Goal: Task Accomplishment & Management: Manage account settings

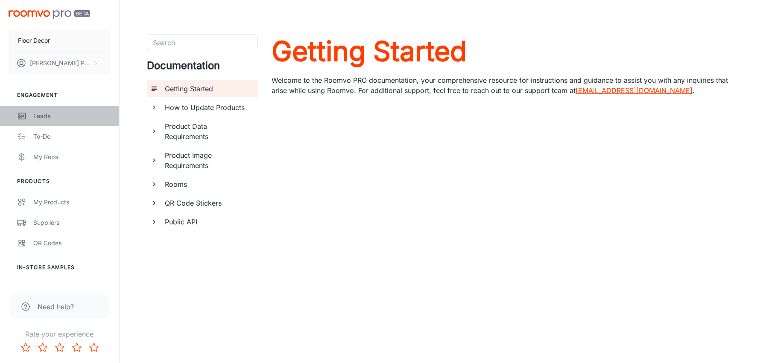
click at [38, 117] on div "Leads" at bounding box center [71, 115] width 77 height 9
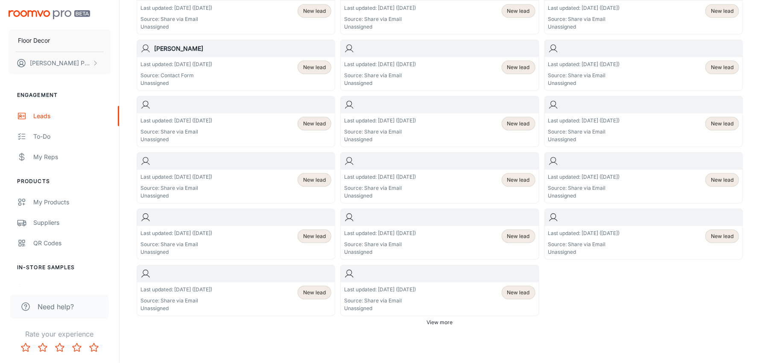
scroll to position [452, 0]
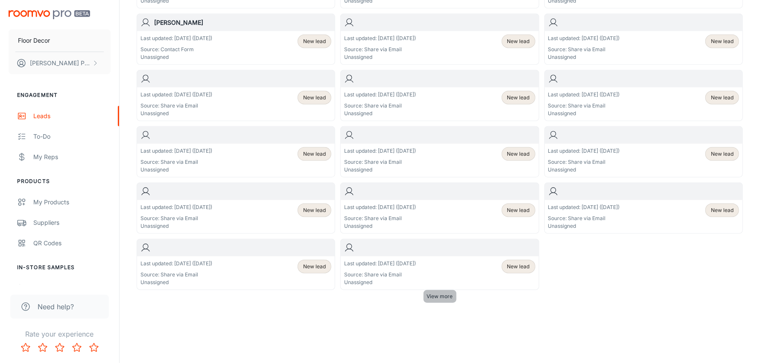
click at [435, 293] on span "View more" at bounding box center [440, 297] width 26 height 8
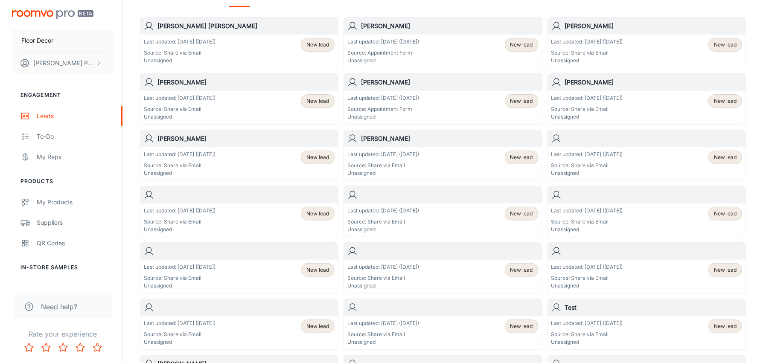
scroll to position [0, 0]
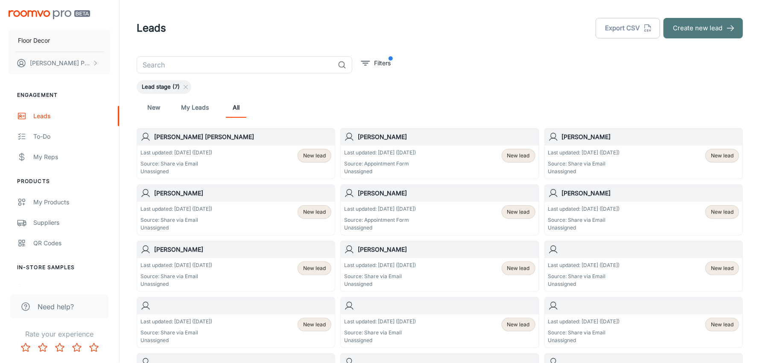
click at [689, 28] on button "Create new lead" at bounding box center [702, 28] width 79 height 20
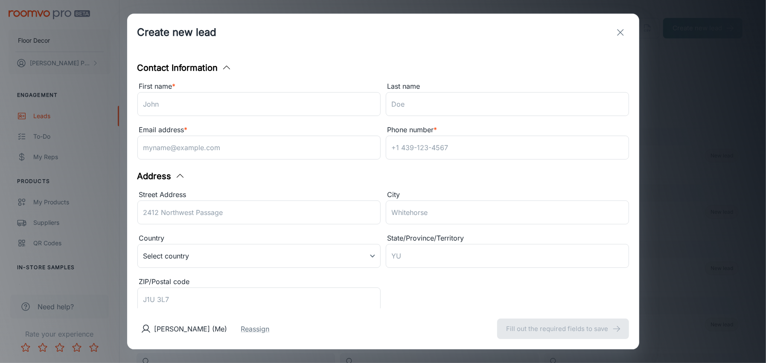
click at [183, 58] on div "Contact Information First name * ​ Last name ​ Email address * ​ Phone number *…" at bounding box center [383, 179] width 512 height 257
click at [55, 305] on div "Create new lead Contact Information First name * ​ Last name ​ Email address * …" at bounding box center [383, 181] width 766 height 363
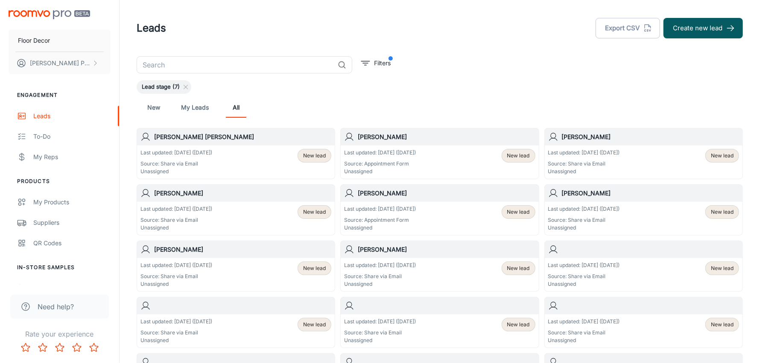
click at [55, 304] on span "Need help?" at bounding box center [56, 307] width 36 height 10
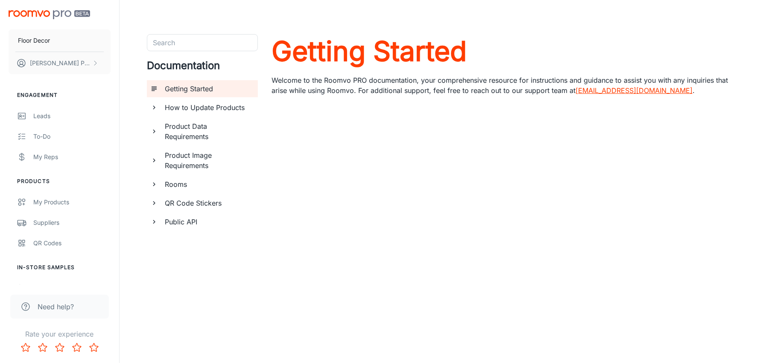
click at [86, 15] on img "scrollable content" at bounding box center [50, 14] width 82 height 9
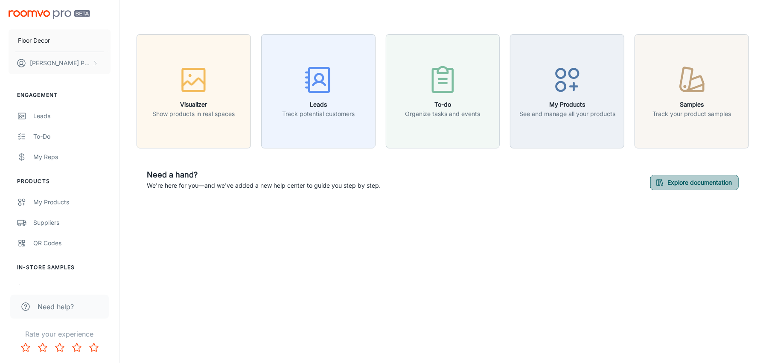
click at [700, 184] on button "Explore documentation" at bounding box center [694, 182] width 88 height 15
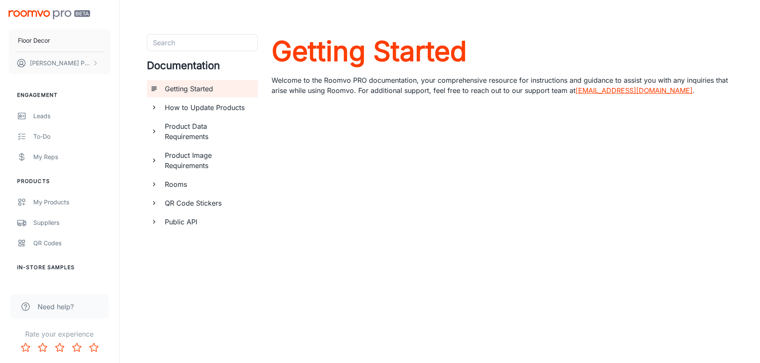
scroll to position [29, 0]
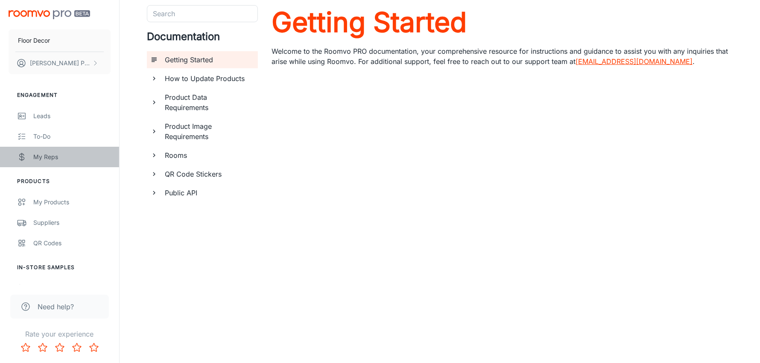
click at [44, 157] on div "My Reps" at bounding box center [71, 156] width 77 height 9
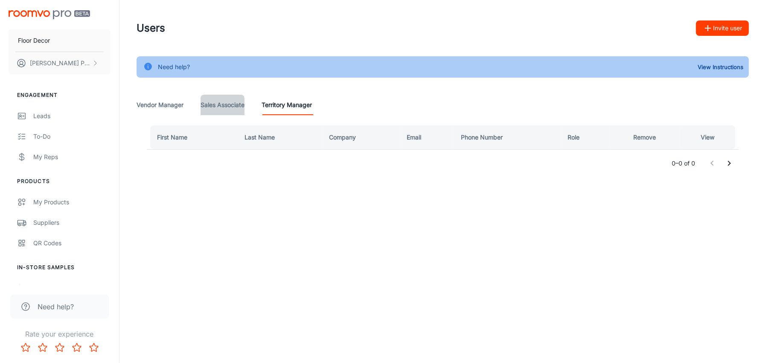
click at [217, 105] on Associate "Sales Associate" at bounding box center [223, 105] width 44 height 20
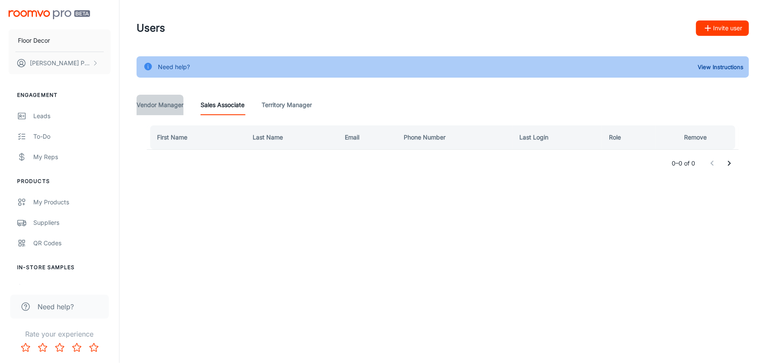
click at [167, 105] on Manager "Vendor Manager" at bounding box center [160, 105] width 47 height 20
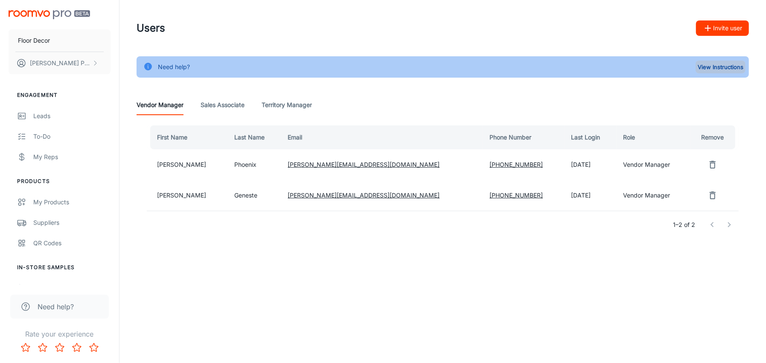
click at [719, 67] on button "View Instructions" at bounding box center [721, 67] width 50 height 13
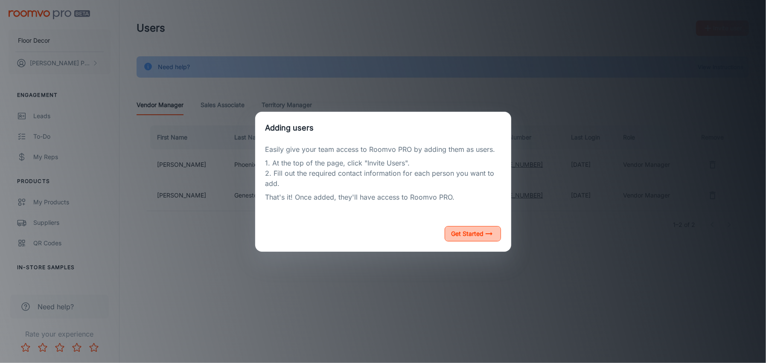
click at [470, 236] on button "Get Started" at bounding box center [473, 233] width 56 height 15
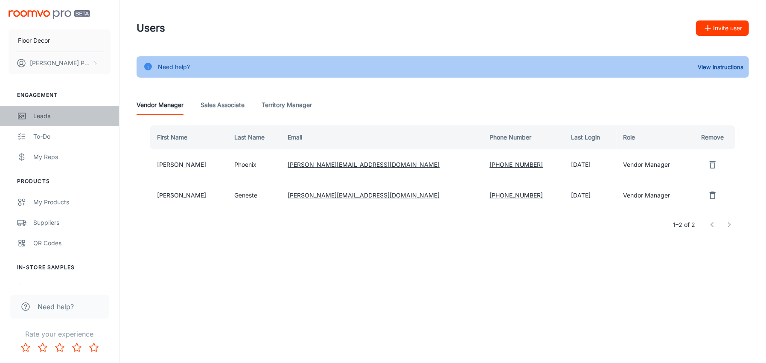
click at [49, 114] on div "Leads" at bounding box center [71, 115] width 77 height 9
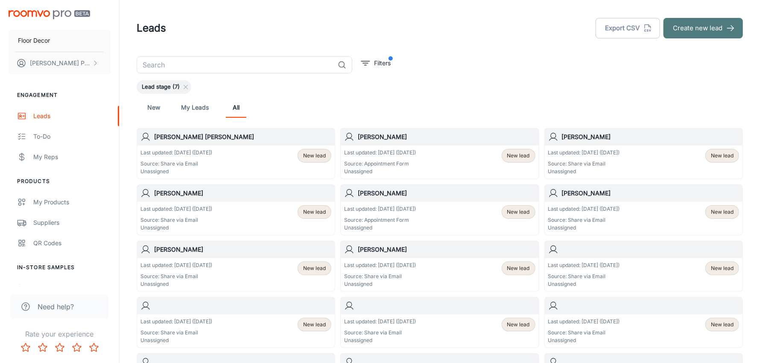
click at [689, 32] on button "Create new lead" at bounding box center [702, 28] width 79 height 20
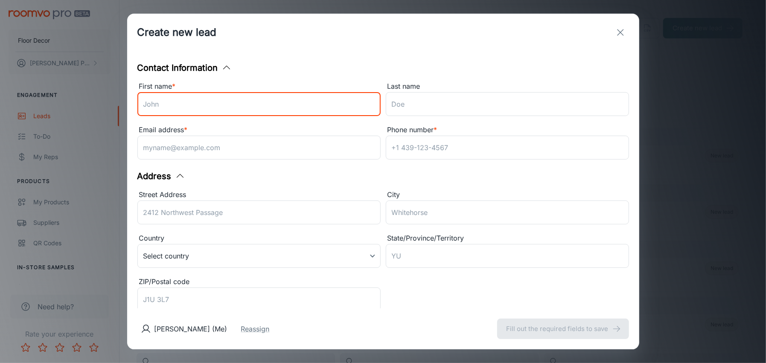
click at [189, 109] on input "First name *" at bounding box center [258, 104] width 243 height 24
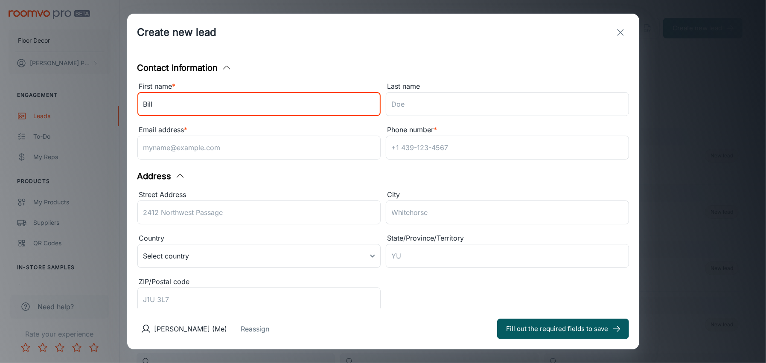
type input "Bill"
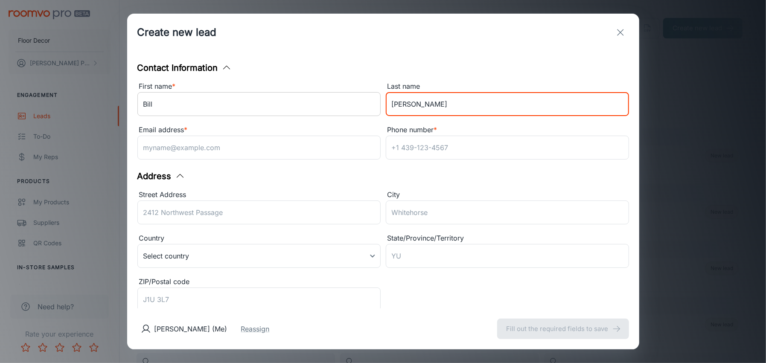
type input "[PERSON_NAME]"
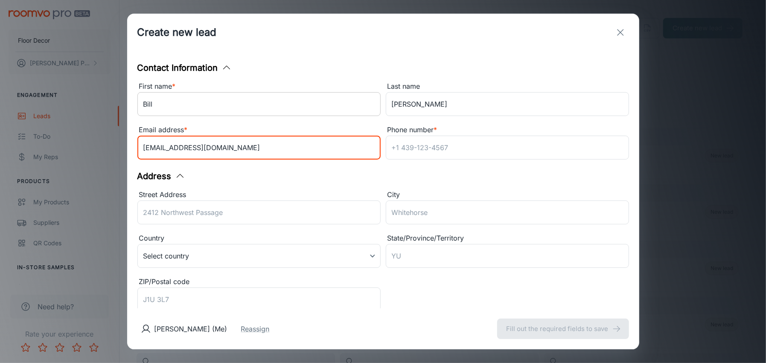
type input "[EMAIL_ADDRESS][DOMAIN_NAME]"
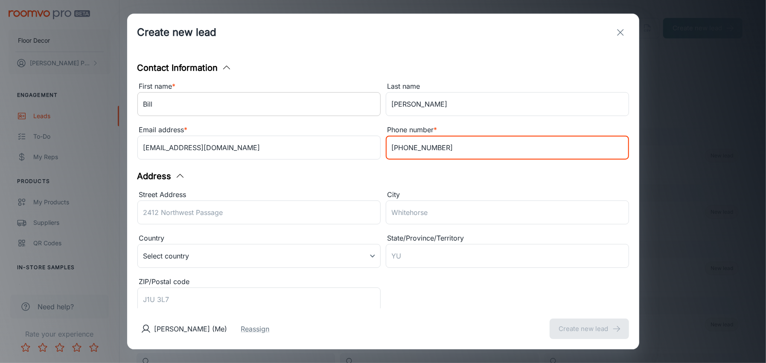
type input "[PHONE_NUMBER]"
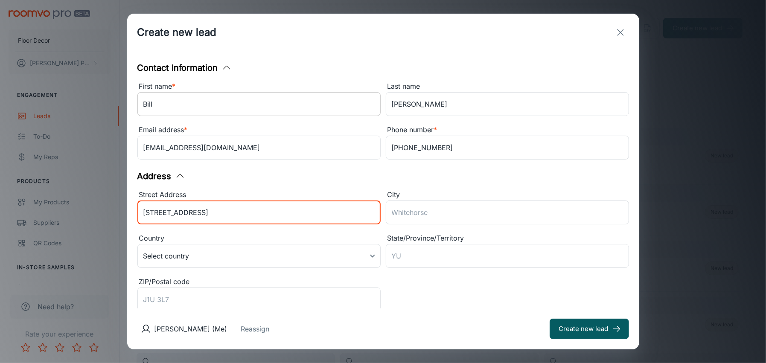
type input "[STREET_ADDRESS]"
click at [550, 319] on button "Create new lead" at bounding box center [589, 329] width 79 height 20
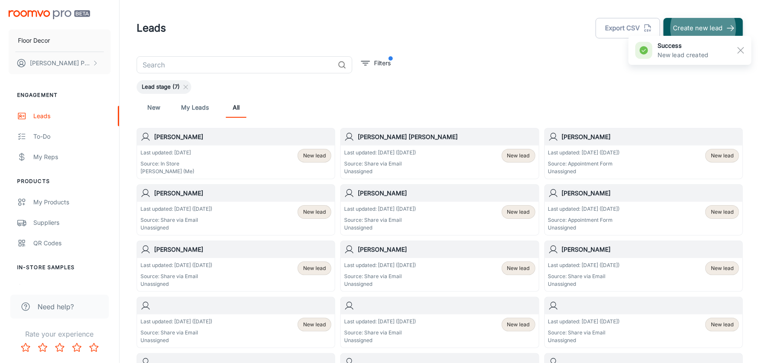
click at [177, 154] on p "Last updated: [DATE]" at bounding box center [167, 153] width 54 height 8
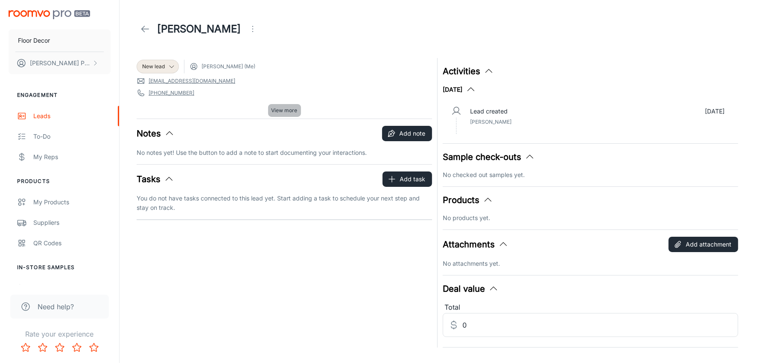
click at [272, 107] on span "View more" at bounding box center [284, 111] width 26 height 8
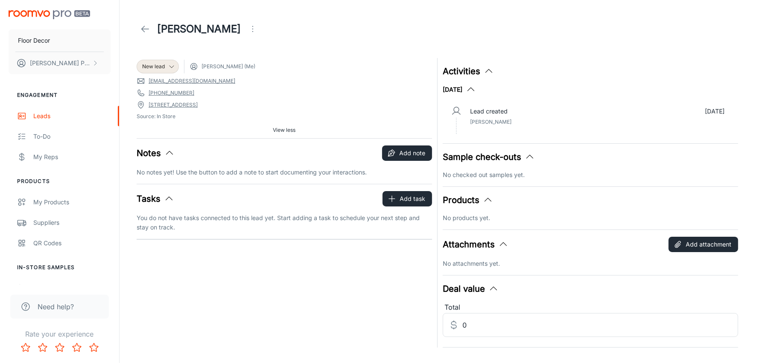
scroll to position [18, 0]
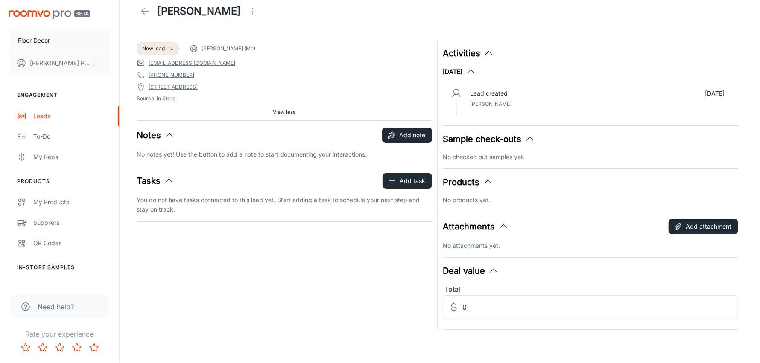
click at [143, 87] on icon at bounding box center [141, 87] width 9 height 9
click at [282, 109] on span "View less" at bounding box center [284, 112] width 23 height 8
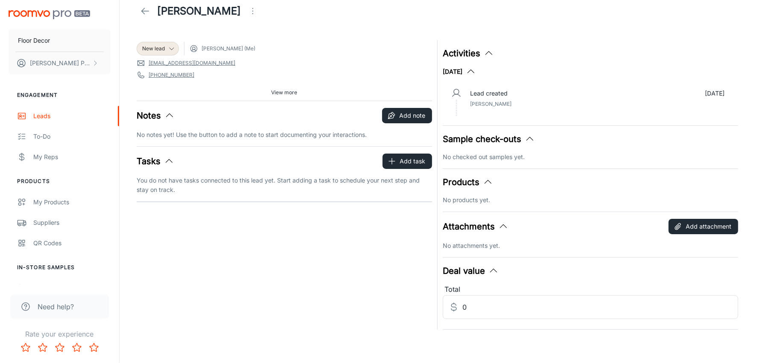
scroll to position [0, 0]
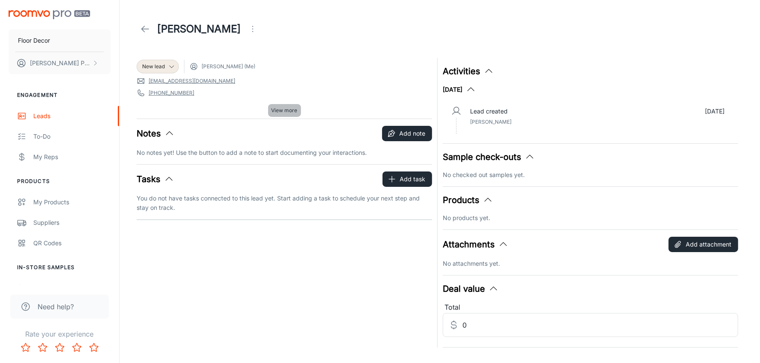
click at [279, 111] on span "View more" at bounding box center [284, 111] width 26 height 8
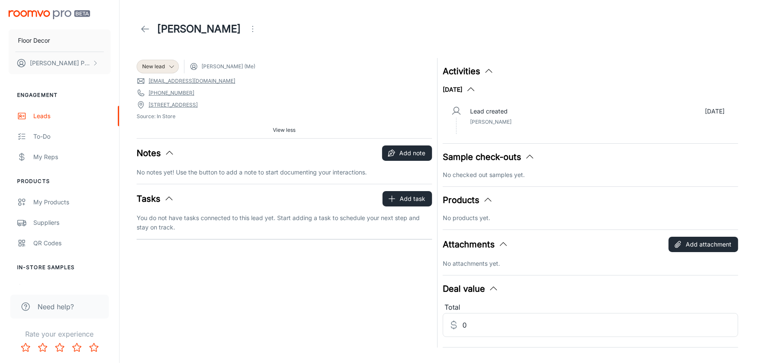
click at [164, 106] on link "[STREET_ADDRESS]" at bounding box center [173, 105] width 49 height 8
click at [397, 153] on button "Add note" at bounding box center [407, 153] width 50 height 15
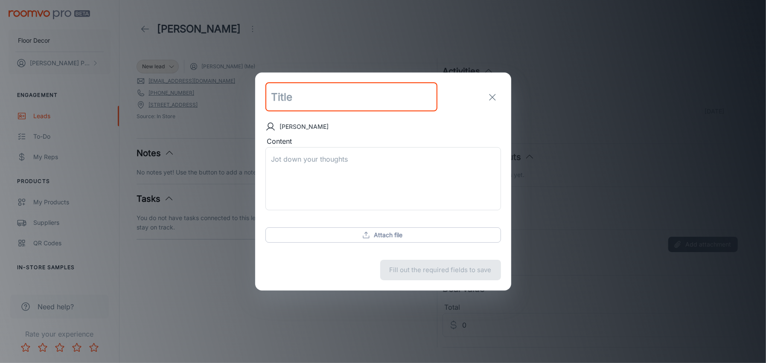
click at [297, 96] on input "text" at bounding box center [351, 97] width 172 height 29
type input "Insurance Claim"
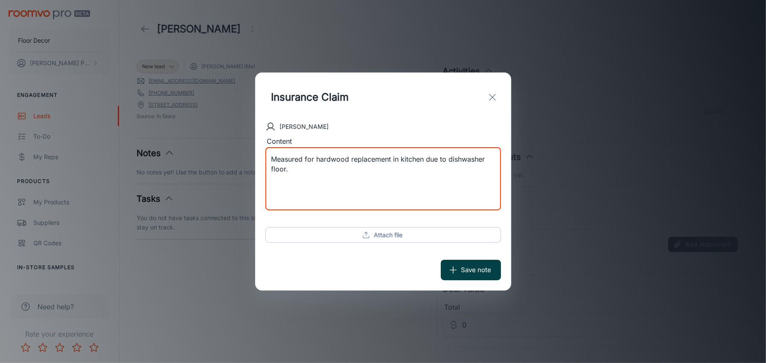
type textarea "Measured for hardwood replacement in kitchen due to dishwasher floor."
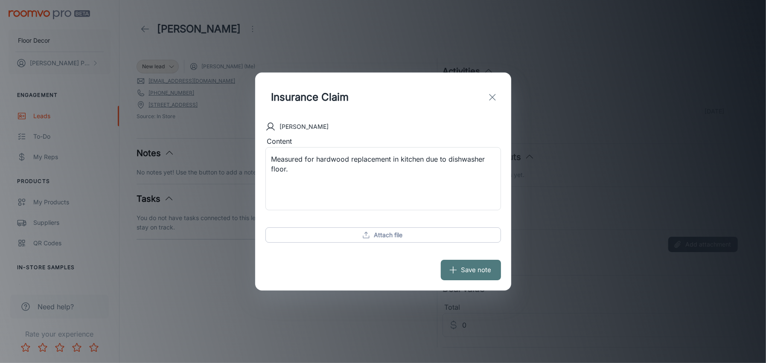
click at [457, 268] on icon "submit" at bounding box center [453, 269] width 9 height 9
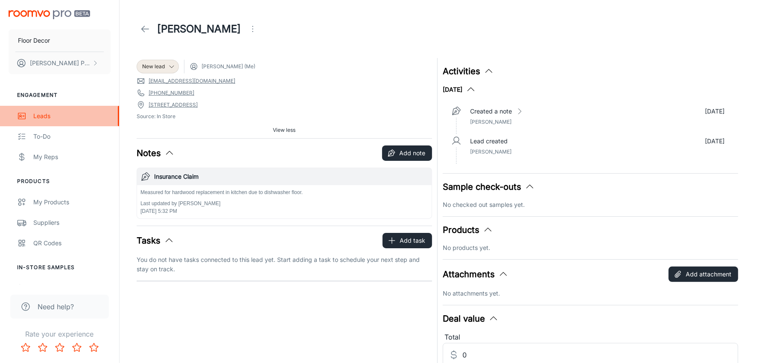
click at [39, 115] on div "Leads" at bounding box center [71, 115] width 77 height 9
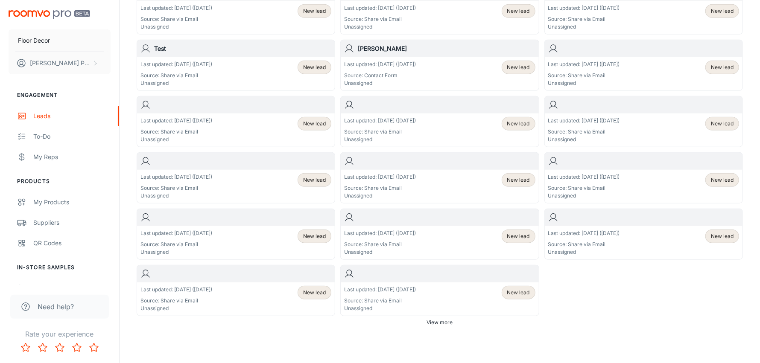
scroll to position [452, 0]
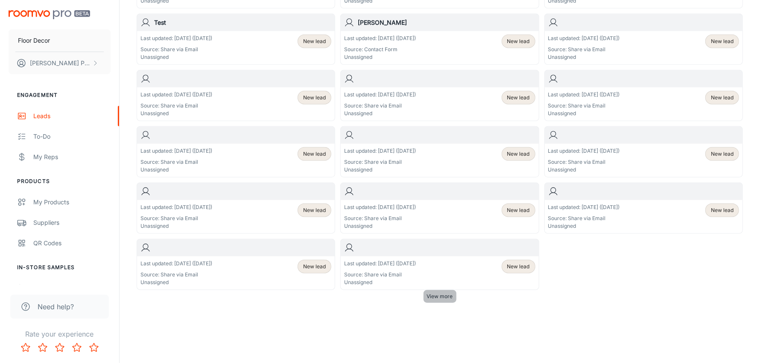
click at [436, 298] on span "View more" at bounding box center [440, 297] width 26 height 8
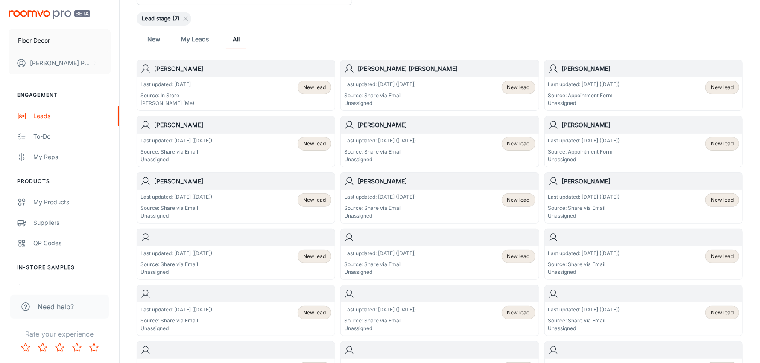
scroll to position [26, 0]
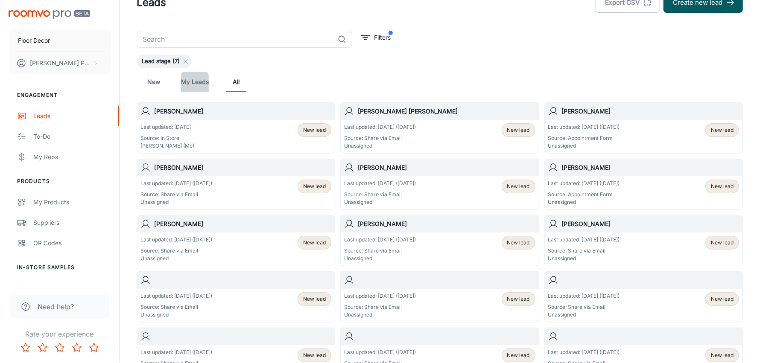
click at [197, 82] on link "My Leads" at bounding box center [195, 82] width 28 height 20
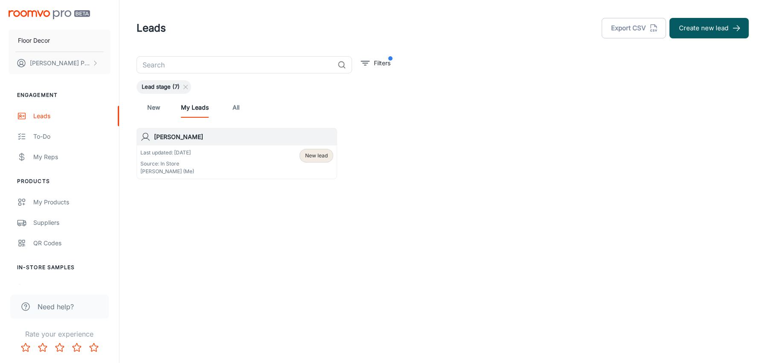
click at [225, 153] on div "Last updated: [DATE] Source: In Store [PERSON_NAME] (Me) New lead" at bounding box center [236, 162] width 193 height 26
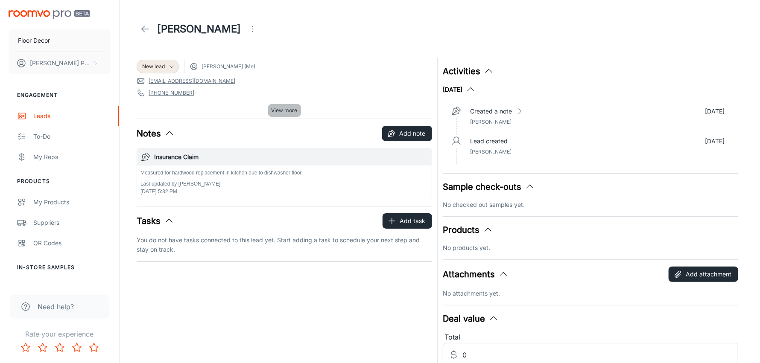
click at [285, 111] on span "View more" at bounding box center [284, 111] width 26 height 8
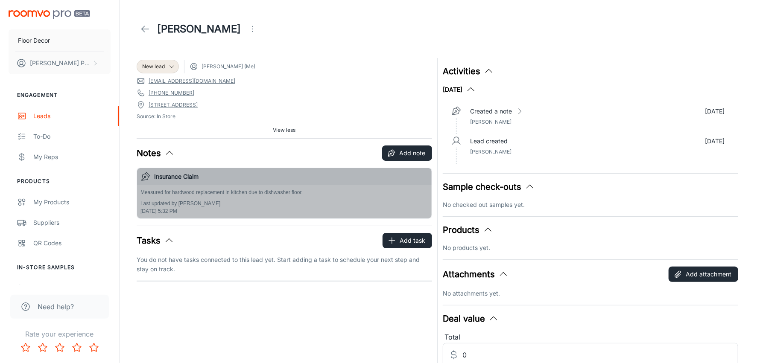
click at [295, 192] on p "Measured for hardwood replacement in kitchen due to dishwasher floor." at bounding box center [221, 193] width 162 height 8
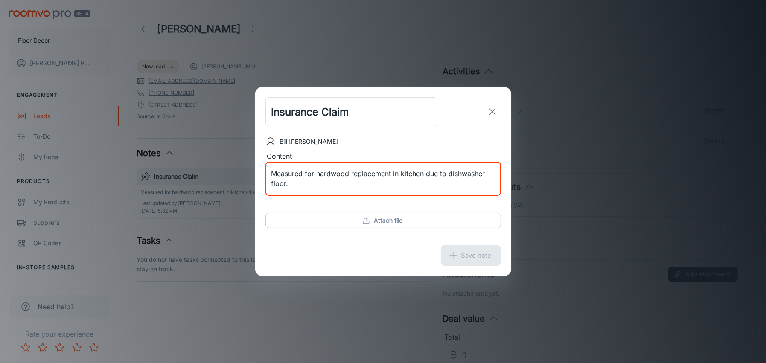
click at [285, 186] on textarea "Measured for hardwood replacement in kitchen due to dishwasher floor." at bounding box center [383, 179] width 224 height 20
type textarea "Measured for hardwood replacement in kitchen due to dishwasher flood."
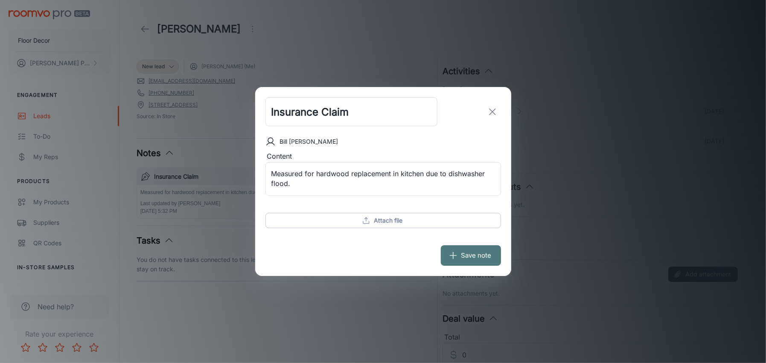
click at [458, 253] on icon "submit" at bounding box center [453, 255] width 9 height 9
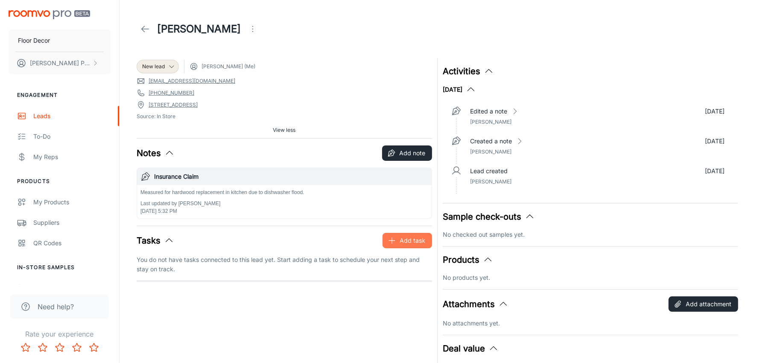
click at [402, 244] on button "Add task" at bounding box center [407, 240] width 50 height 15
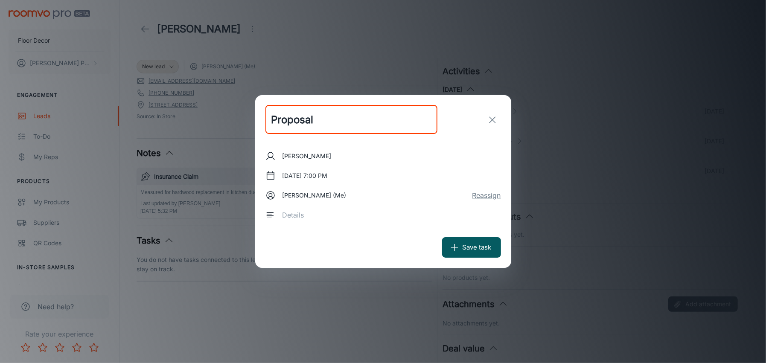
type input "Proposal"
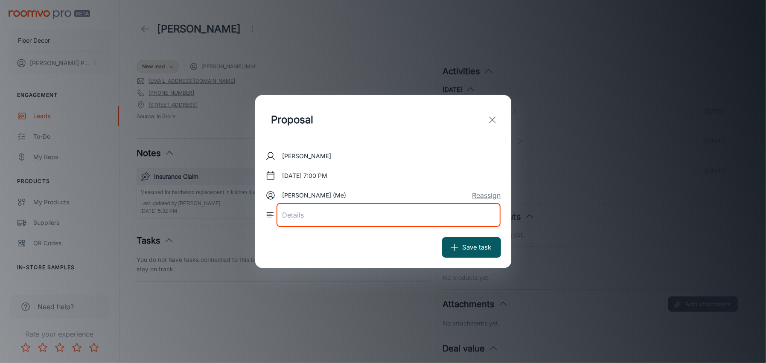
click at [295, 218] on textarea at bounding box center [389, 215] width 213 height 10
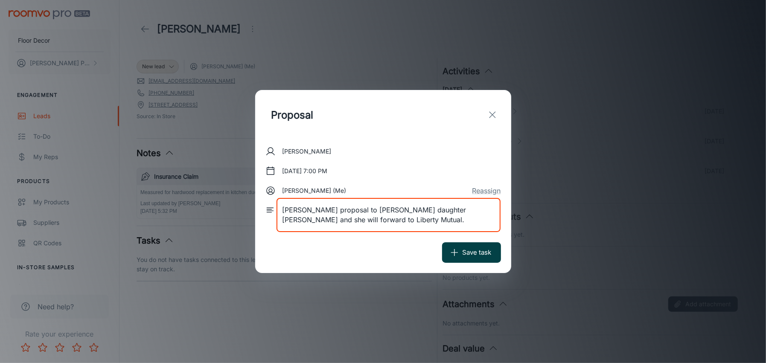
type textarea "[PERSON_NAME] proposal to [PERSON_NAME] daughter [PERSON_NAME] and she will for…"
click at [467, 254] on button "Save task" at bounding box center [471, 252] width 59 height 20
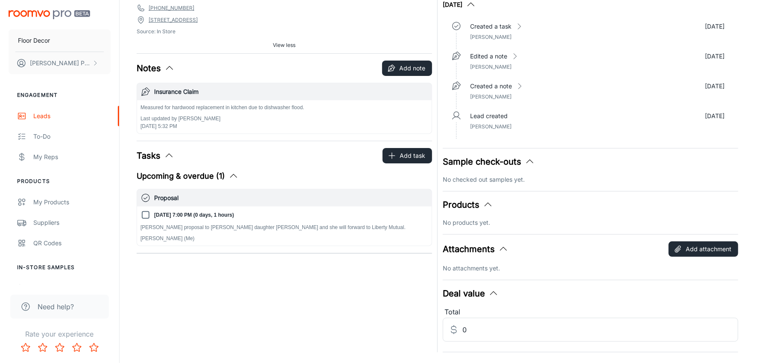
scroll to position [108, 0]
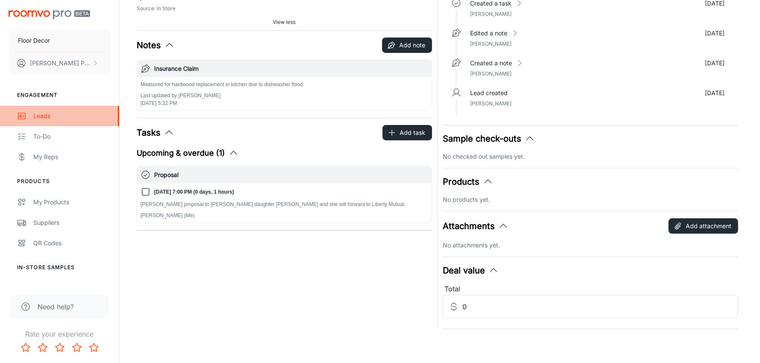
click at [41, 117] on div "Leads" at bounding box center [71, 115] width 77 height 9
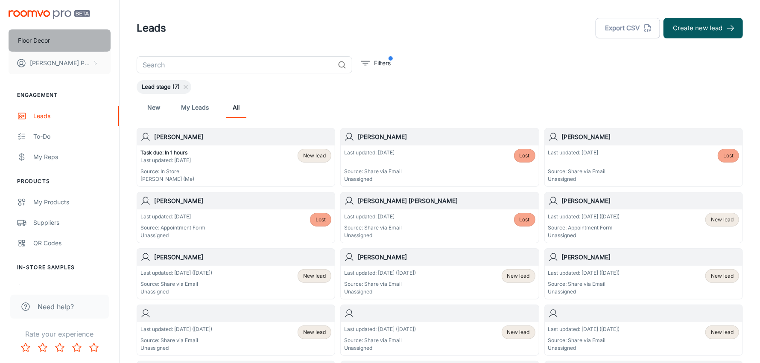
click at [41, 42] on p "Floor Decor" at bounding box center [34, 40] width 32 height 9
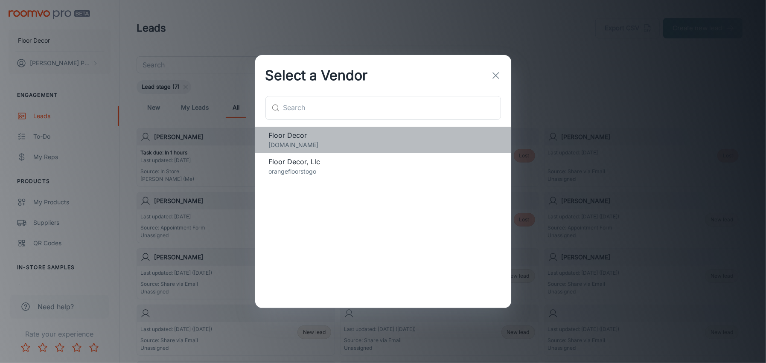
click at [282, 143] on p "[DOMAIN_NAME]" at bounding box center [383, 144] width 229 height 9
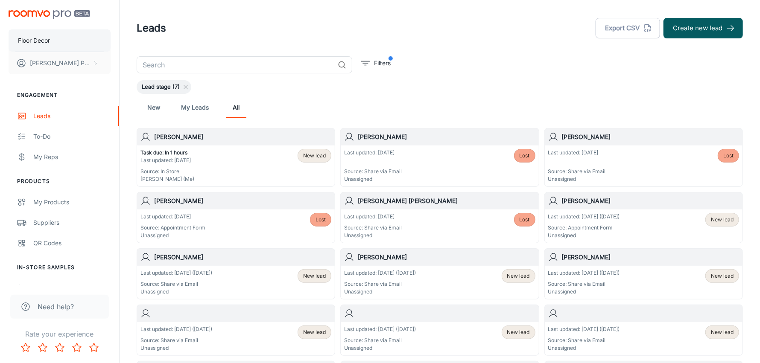
click at [48, 36] on p "Floor Decor" at bounding box center [34, 40] width 32 height 9
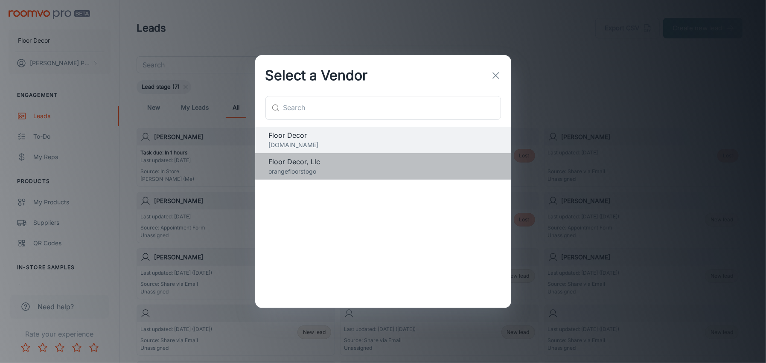
click at [271, 163] on span "Floor Decor, Llc" at bounding box center [383, 162] width 229 height 10
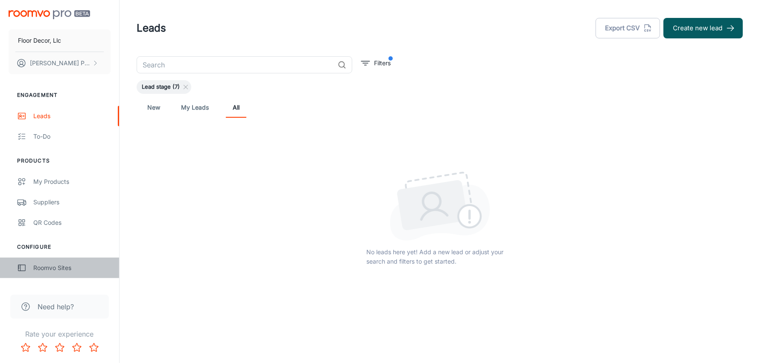
click at [41, 272] on div "Roomvo Sites" at bounding box center [71, 267] width 77 height 9
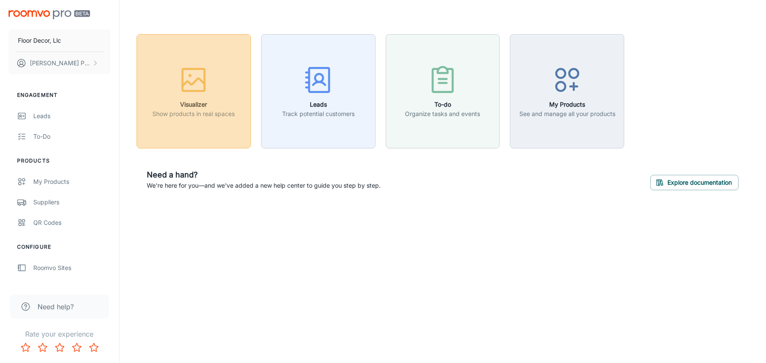
click at [198, 91] on rect "button" at bounding box center [194, 80] width 22 height 22
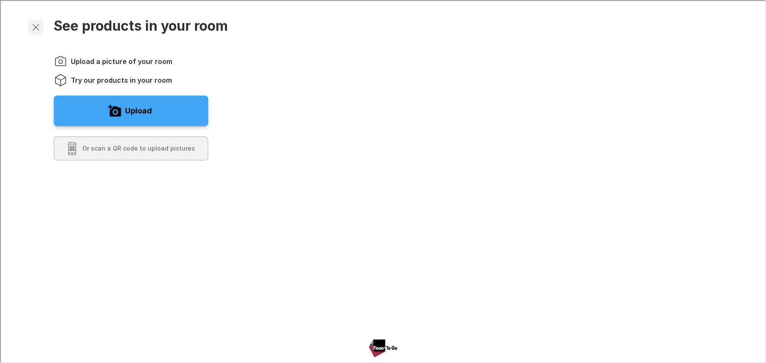
click at [35, 28] on icon "Exit visualizer" at bounding box center [35, 26] width 10 height 10
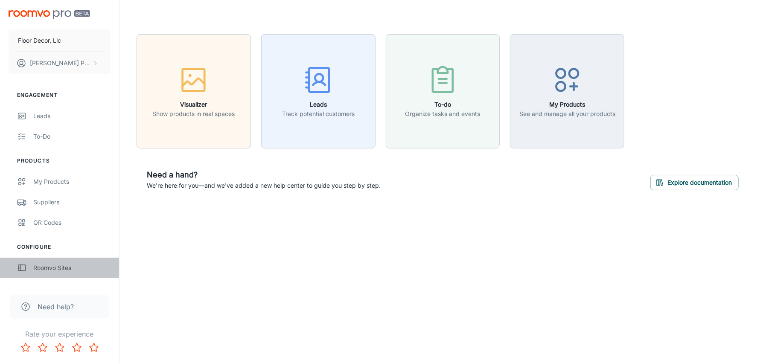
click at [52, 271] on div "Roomvo Sites" at bounding box center [71, 267] width 77 height 9
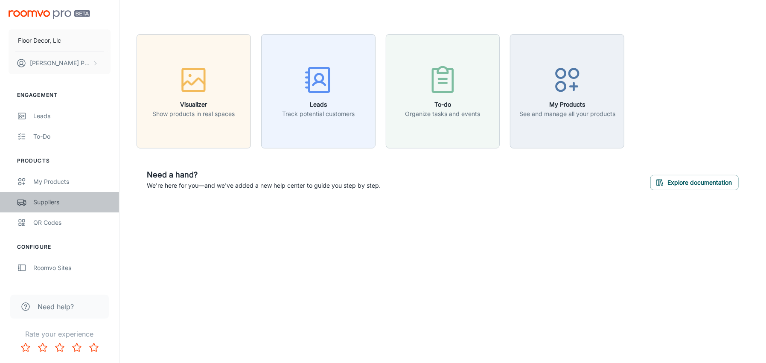
click at [56, 204] on div "Suppliers" at bounding box center [71, 202] width 77 height 9
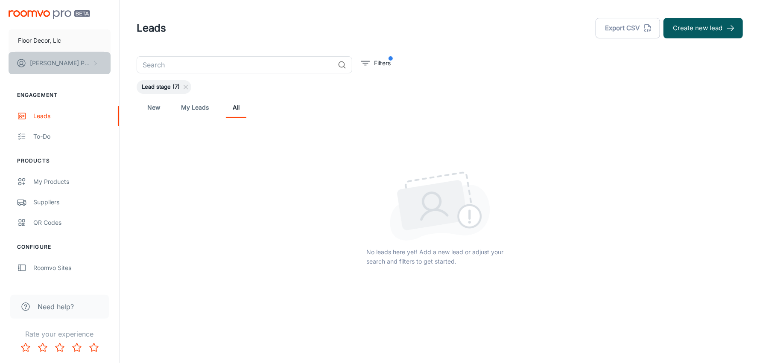
click at [95, 63] on icon "scrollable content" at bounding box center [95, 63] width 7 height 7
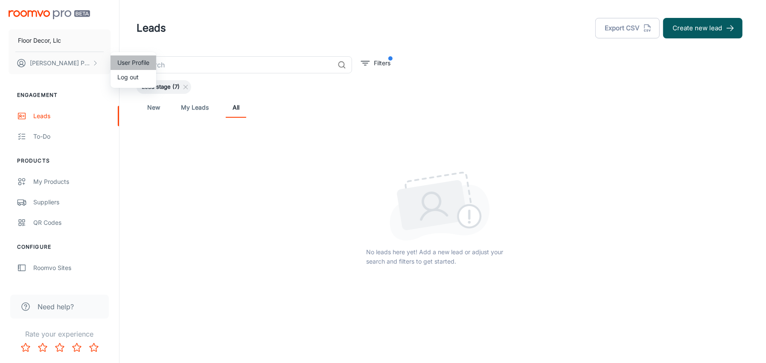
click at [131, 62] on li "User Profile" at bounding box center [134, 62] width 46 height 15
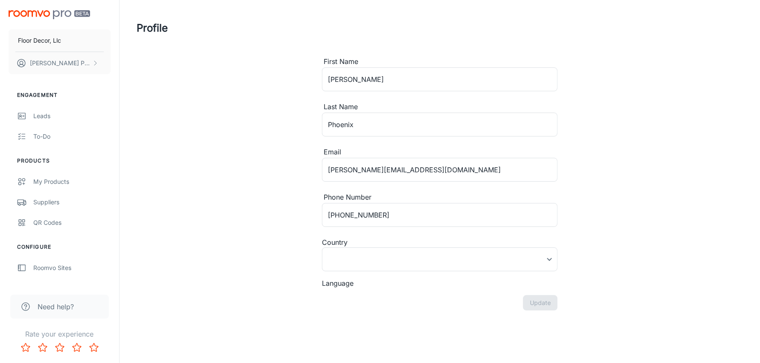
type input "United States"
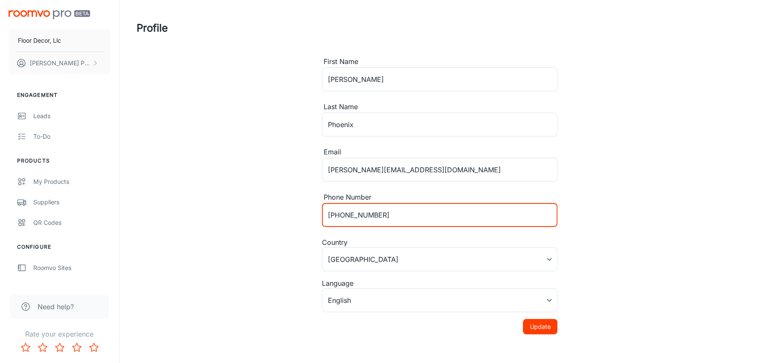
drag, startPoint x: 385, startPoint y: 216, endPoint x: 297, endPoint y: 213, distance: 88.0
click at [297, 213] on div "Profile First Name Michael ​ Last Name Phoenix ​ Email mike@floordecorct.com ​ …" at bounding box center [439, 181] width 627 height 362
type input "203-4940371"
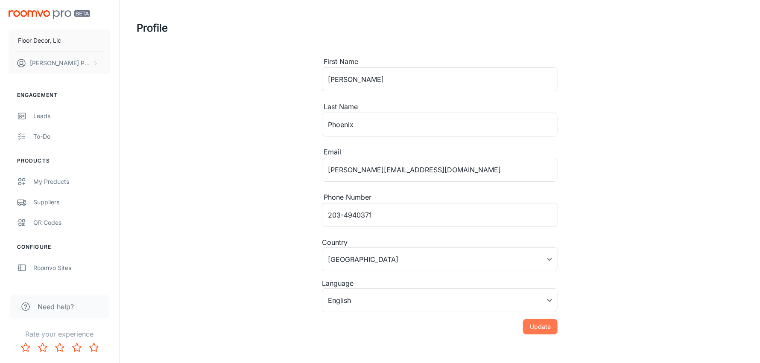
click at [531, 322] on button "Update" at bounding box center [540, 326] width 35 height 15
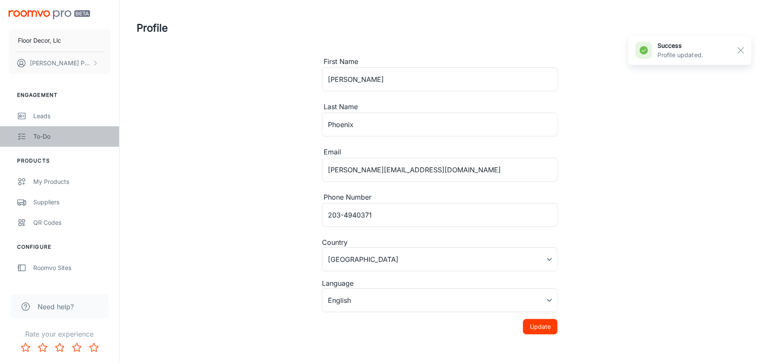
click at [50, 135] on div "To-do" at bounding box center [71, 136] width 77 height 9
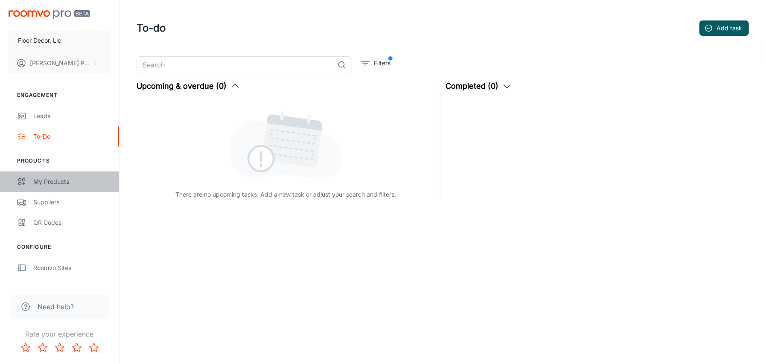
click at [67, 184] on div "My Products" at bounding box center [71, 181] width 77 height 9
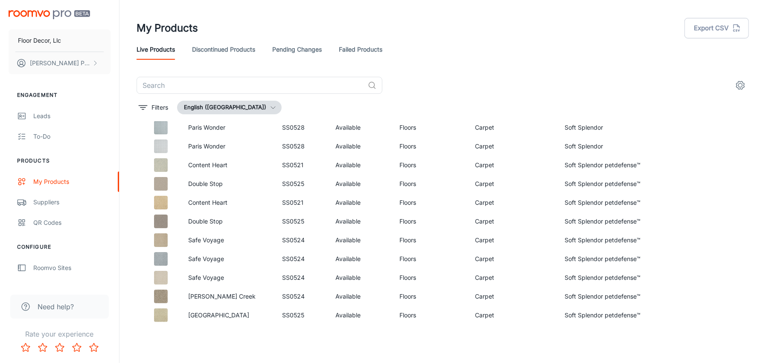
scroll to position [423, 0]
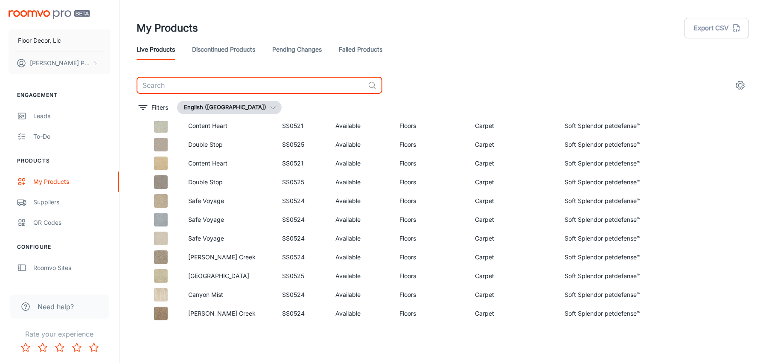
click at [173, 83] on input "text" at bounding box center [251, 85] width 228 height 17
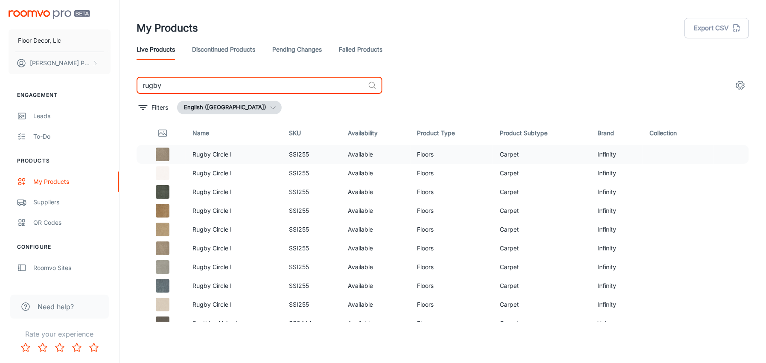
type input "rugby"
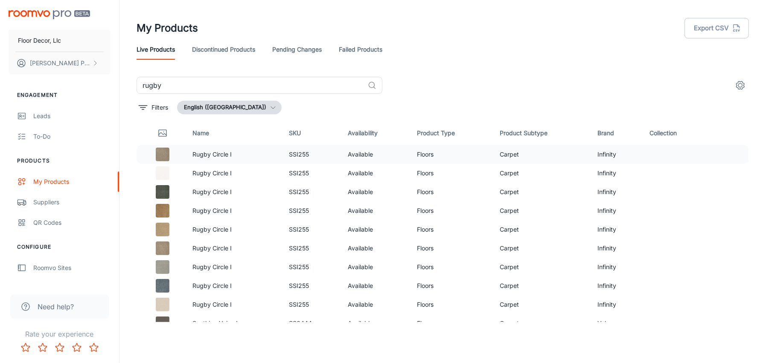
click at [214, 155] on p "Rugby Circle I" at bounding box center [233, 154] width 83 height 9
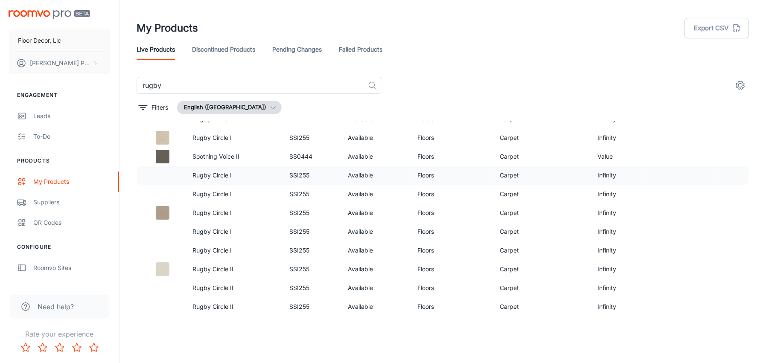
scroll to position [341, 0]
